Goal: Task Accomplishment & Management: Manage account settings

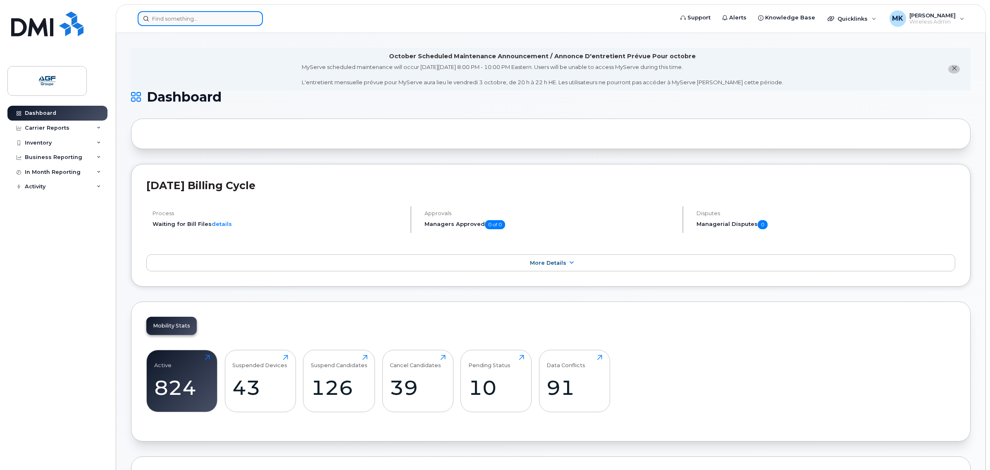
click at [246, 18] on input at bounding box center [200, 18] width 125 height 15
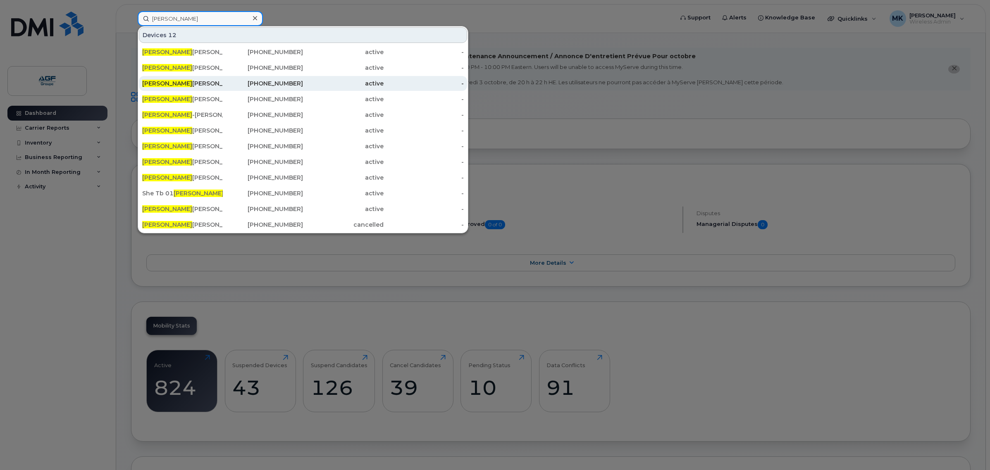
type input "jean"
click at [282, 83] on div "514-601-4083" at bounding box center [263, 83] width 81 height 8
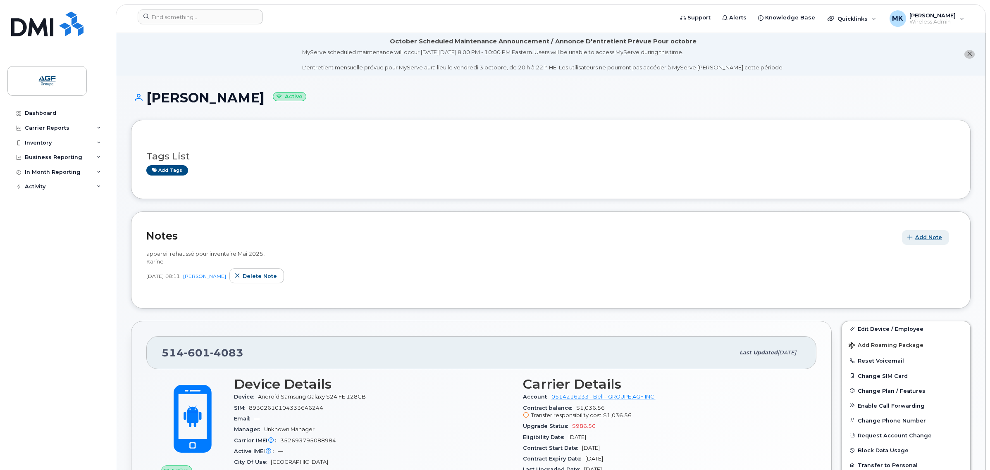
click at [914, 238] on span "button" at bounding box center [910, 237] width 8 height 8
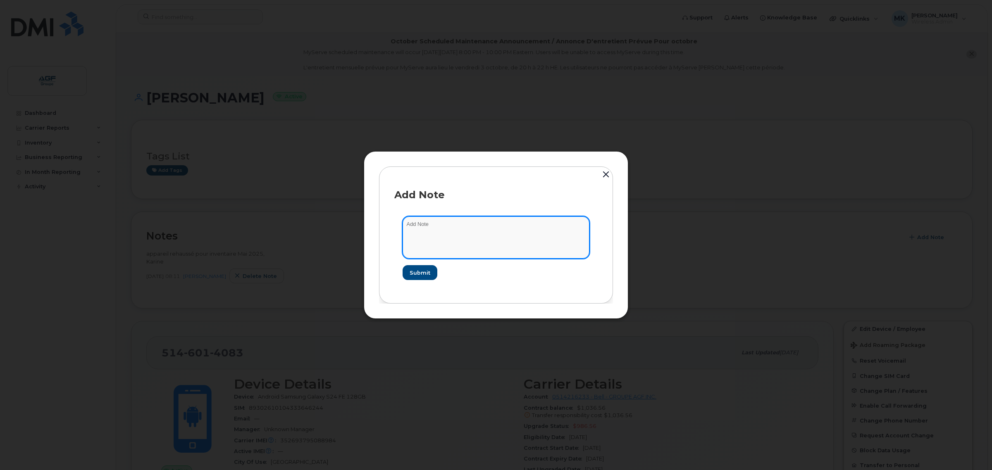
click at [468, 236] on textarea at bounding box center [495, 238] width 187 height 42
type textarea "Appareil remplacé pour un Samsung S25 en inventaire"
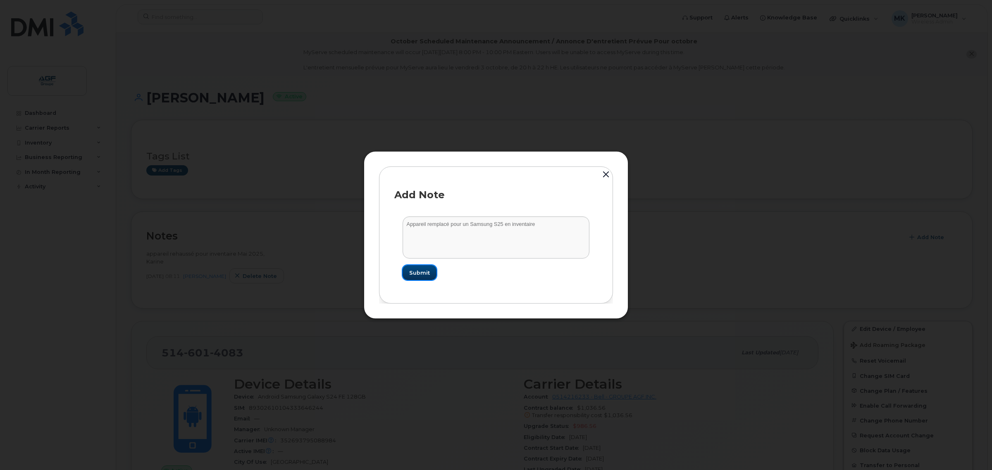
click at [425, 274] on span "Submit" at bounding box center [419, 273] width 21 height 8
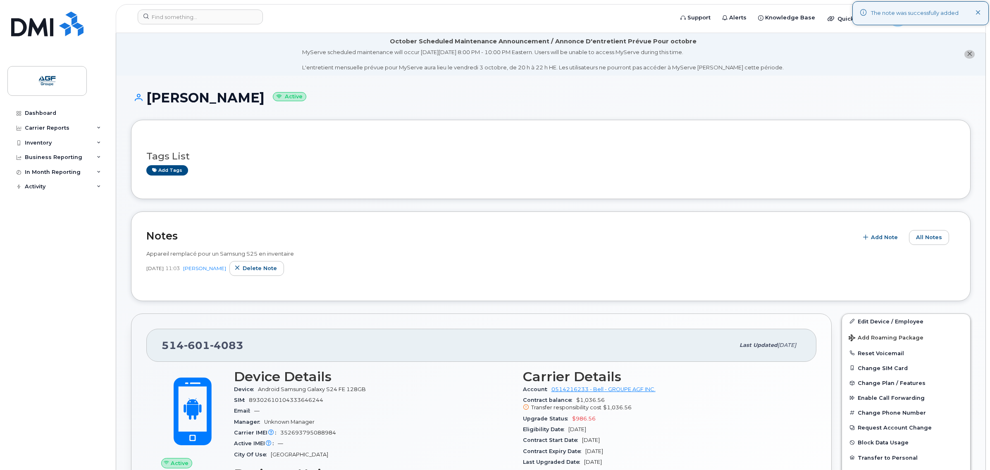
click at [381, 232] on h2 "Notes" at bounding box center [499, 236] width 707 height 12
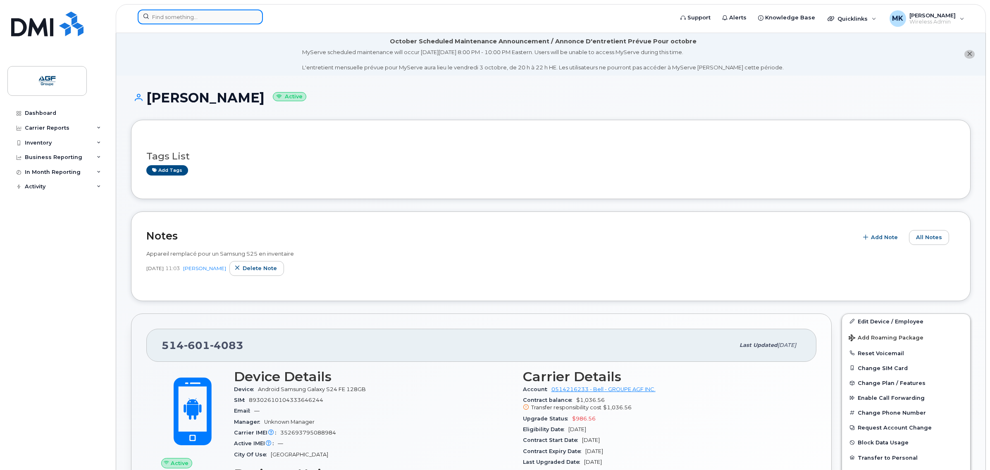
click at [178, 13] on input at bounding box center [200, 17] width 125 height 15
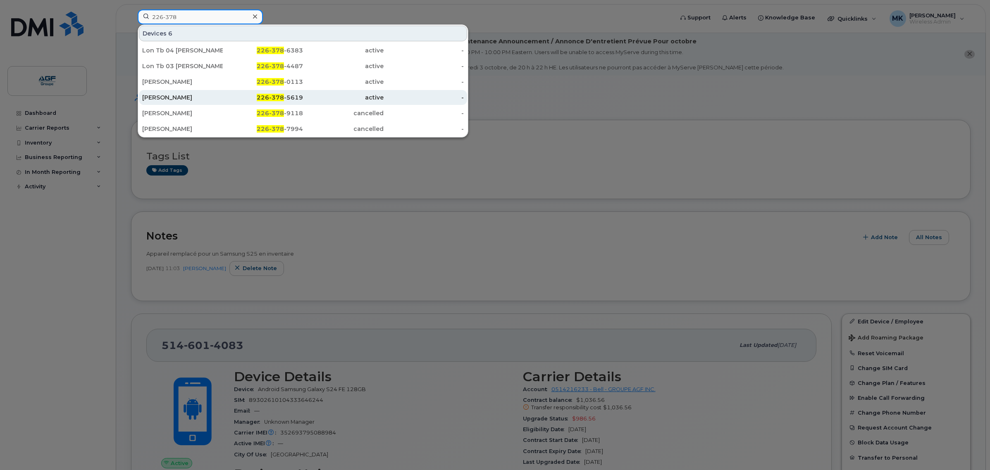
type input "226-378"
click at [313, 100] on div "active" at bounding box center [343, 97] width 81 height 8
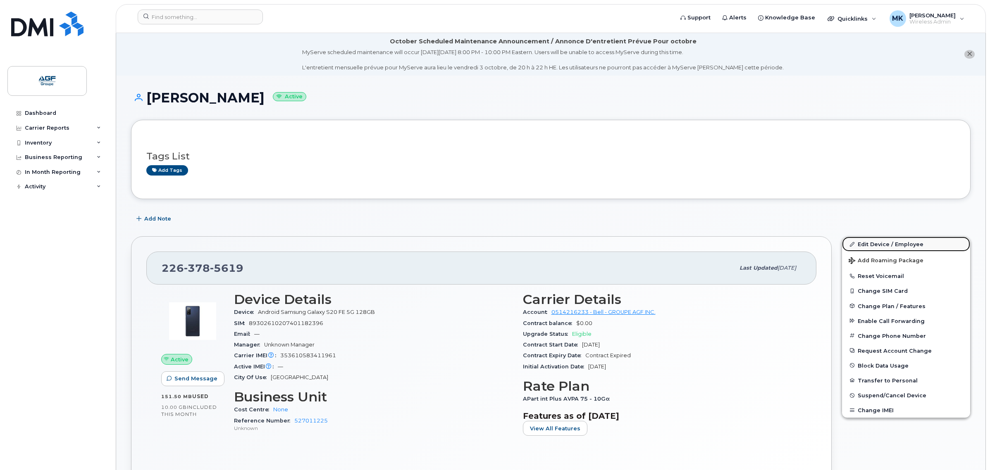
click at [890, 242] on link "Edit Device / Employee" at bounding box center [906, 244] width 128 height 15
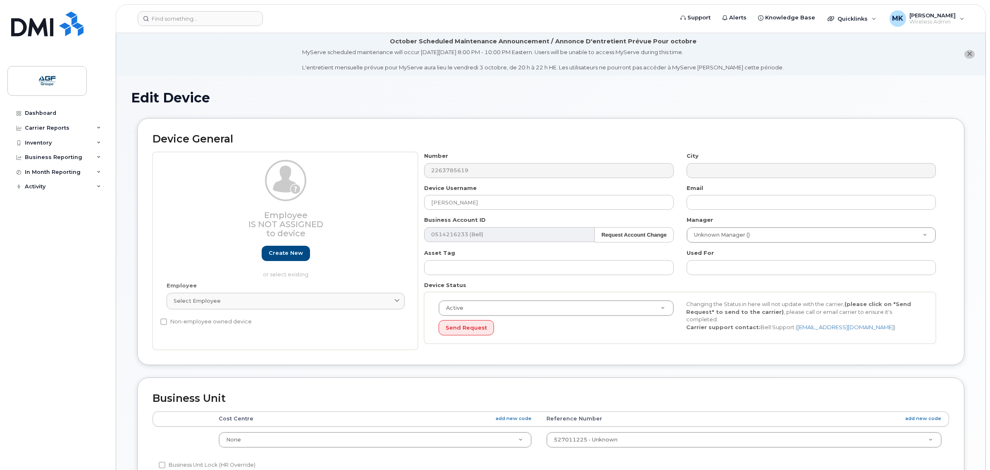
select select "33509687"
drag, startPoint x: 502, startPoint y: 205, endPoint x: 324, endPoint y: 205, distance: 177.7
click at [325, 205] on div "Employee Is not assigned to device Create new or select existing Employee Selec…" at bounding box center [550, 251] width 796 height 198
paste input "Claude McFadden"
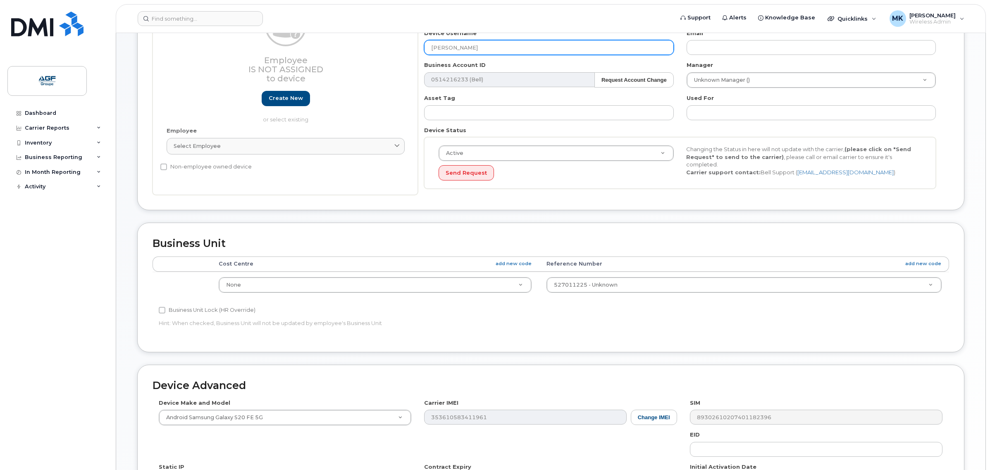
scroll to position [298, 0]
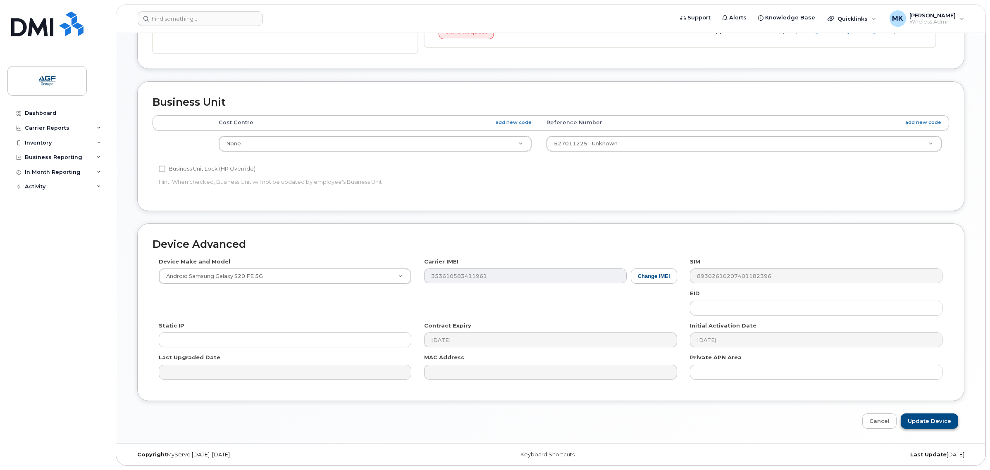
type input "Claude McFadden"
click at [932, 417] on input "Update Device" at bounding box center [928, 421] width 57 height 15
type input "Saving..."
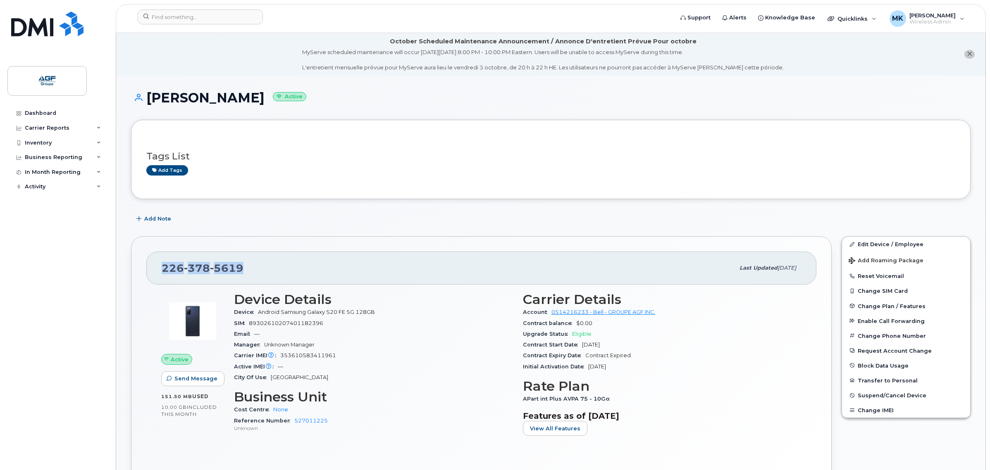
drag, startPoint x: 245, startPoint y: 269, endPoint x: 146, endPoint y: 269, distance: 99.2
click at [146, 269] on div "[PHONE_NUMBER] Last updated [DATE]" at bounding box center [481, 268] width 670 height 33
copy span "[PHONE_NUMBER]"
drag, startPoint x: 243, startPoint y: 58, endPoint x: 236, endPoint y: 61, distance: 6.7
click at [242, 61] on li "October Scheduled Maintenance Announcement / Annonce D'entretient Prévue Pour o…" at bounding box center [550, 54] width 869 height 43
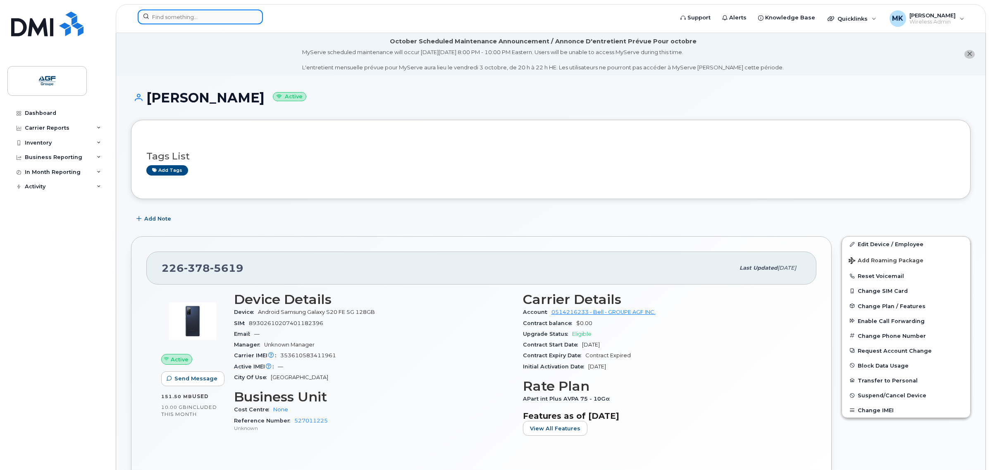
click at [205, 21] on input at bounding box center [200, 17] width 125 height 15
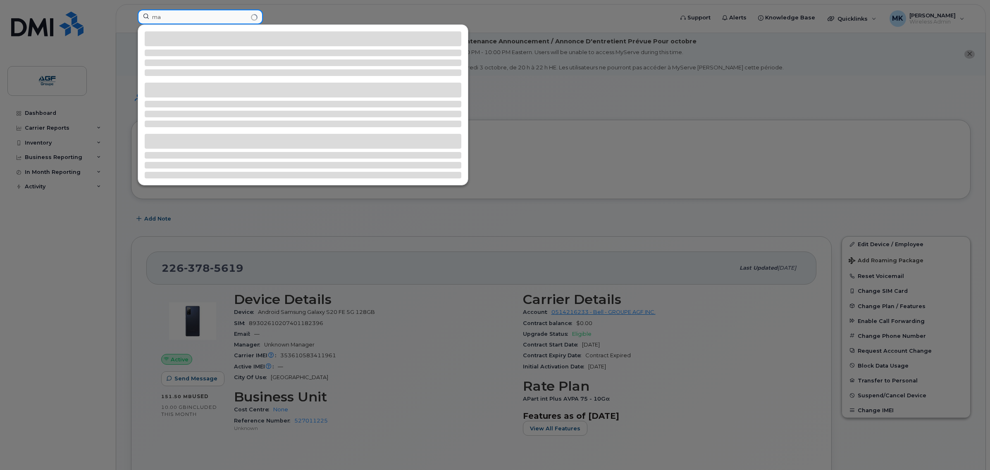
type input "m"
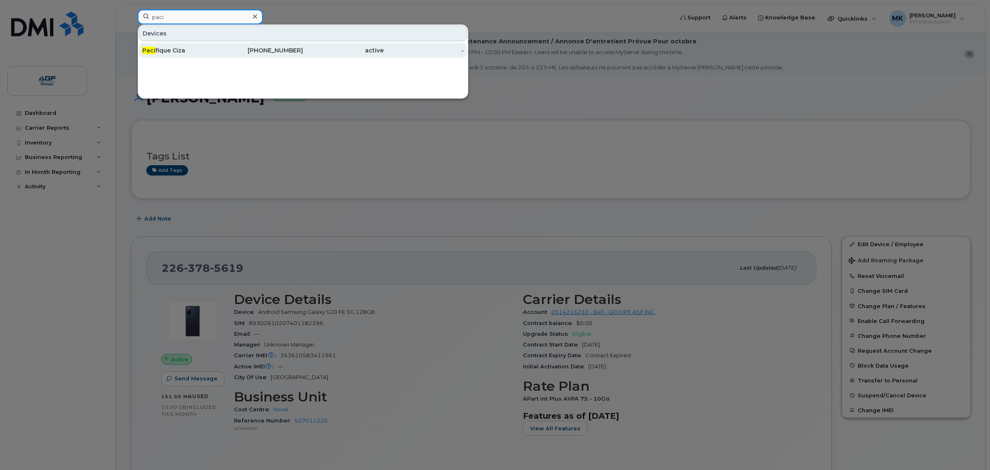
type input "paci"
click at [231, 48] on div "514-208-3450" at bounding box center [263, 50] width 81 height 8
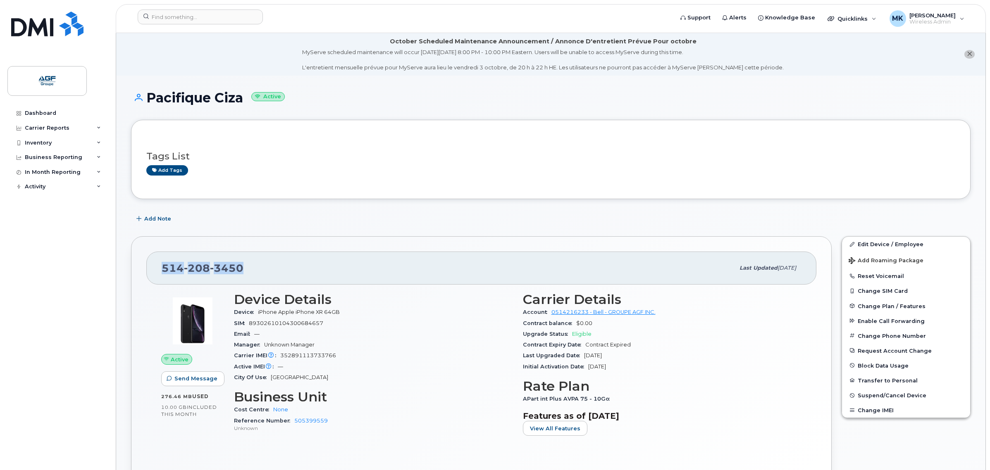
drag, startPoint x: 249, startPoint y: 263, endPoint x: 152, endPoint y: 270, distance: 97.3
click at [152, 270] on div "[PHONE_NUMBER] Last updated [DATE]" at bounding box center [481, 268] width 670 height 33
copy span "[PHONE_NUMBER]"
